Goal: Information Seeking & Learning: Find specific fact

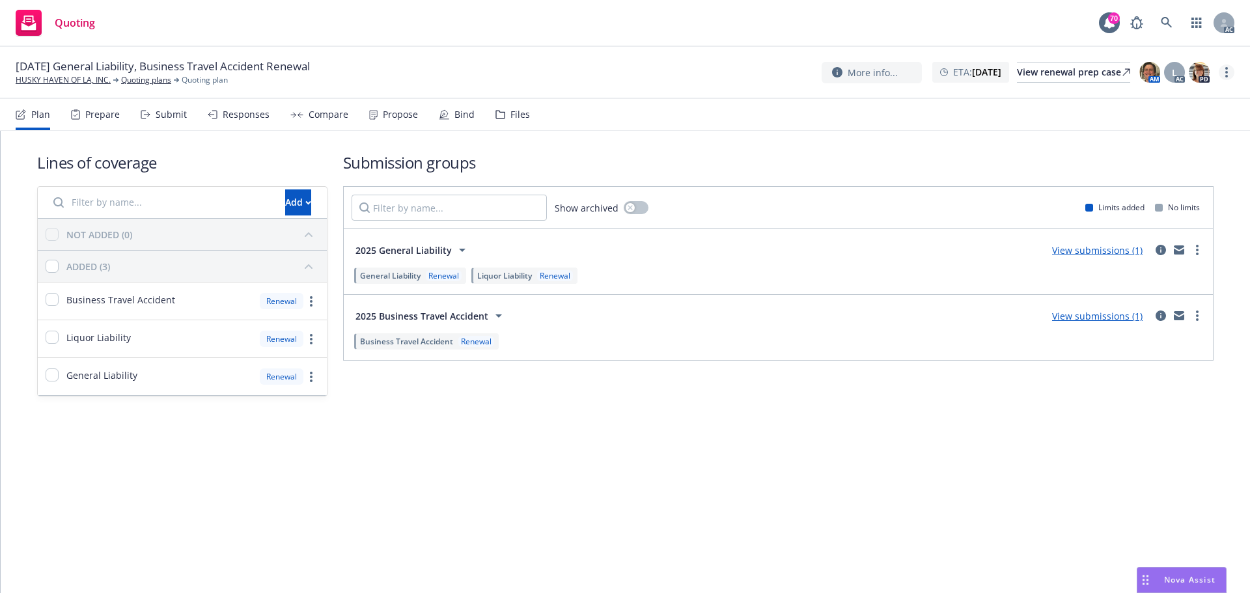
click at [1232, 68] on link "more" at bounding box center [1227, 72] width 16 height 16
click at [1202, 100] on link "Copy logging email" at bounding box center [1161, 99] width 145 height 26
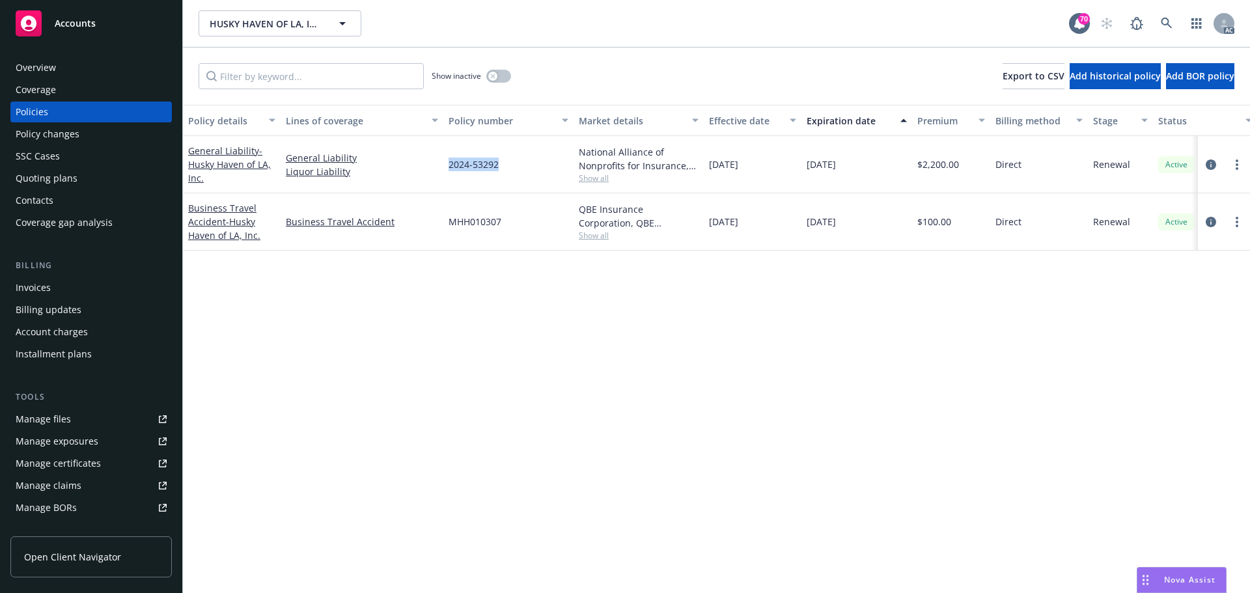
drag, startPoint x: 516, startPoint y: 168, endPoint x: 448, endPoint y: 172, distance: 68.5
click at [448, 172] on div "2024-53292" at bounding box center [508, 164] width 130 height 57
copy span "2024-53292"
drag, startPoint x: 516, startPoint y: 224, endPoint x: 449, endPoint y: 229, distance: 66.6
click at [449, 229] on div "MHH010307" at bounding box center [508, 221] width 130 height 57
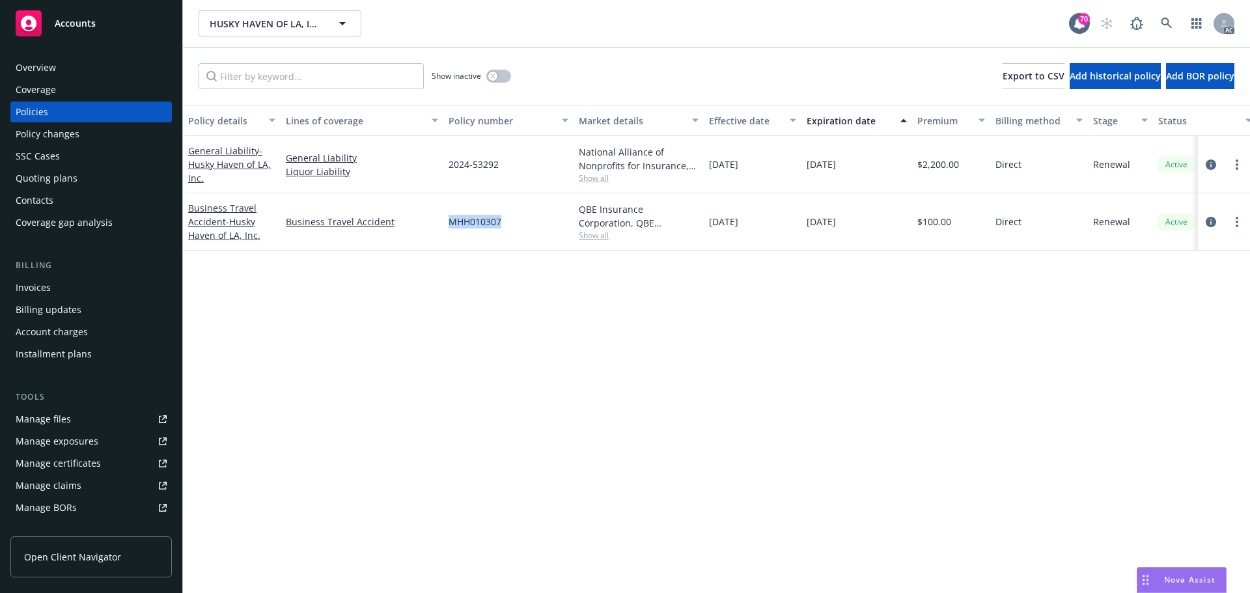
copy span "MHH010307"
click at [608, 241] on span "Show all" at bounding box center [639, 235] width 120 height 11
drag, startPoint x: 265, startPoint y: 293, endPoint x: 344, endPoint y: 268, distance: 82.8
click at [263, 293] on div "Policy details Lines of coverage Policy number Market details Effective date Ex…" at bounding box center [716, 349] width 1067 height 488
click at [583, 180] on span "Show all" at bounding box center [639, 178] width 120 height 11
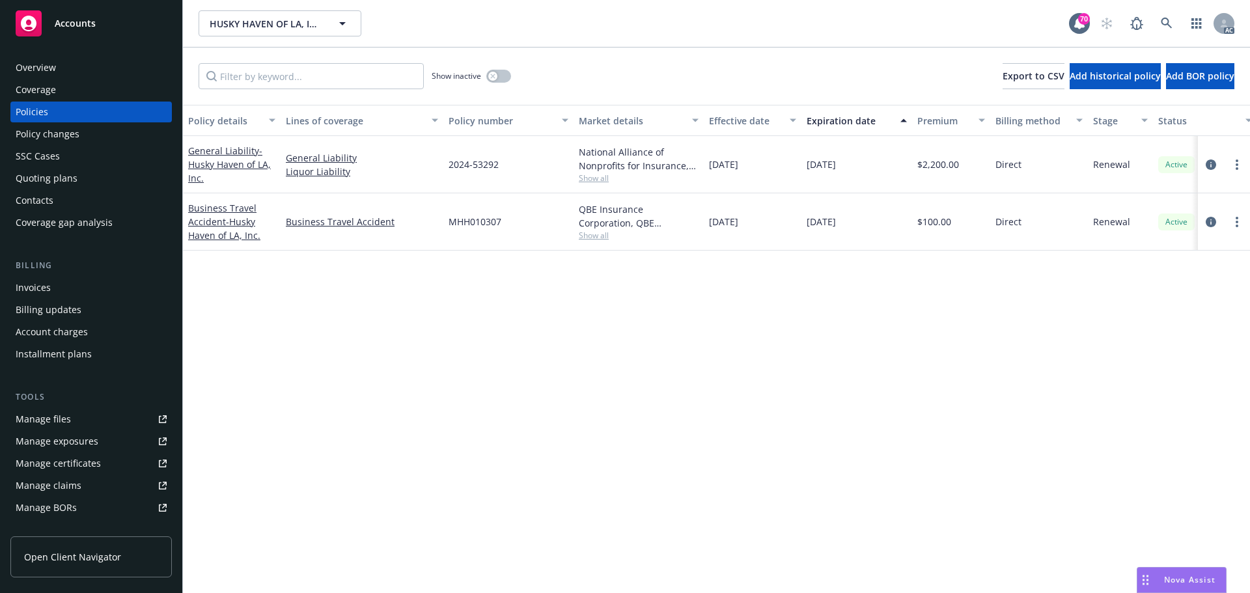
click at [392, 347] on div "Policy details Lines of coverage Policy number Market details Effective date Ex…" at bounding box center [716, 349] width 1067 height 488
